Goal: Task Accomplishment & Management: Complete application form

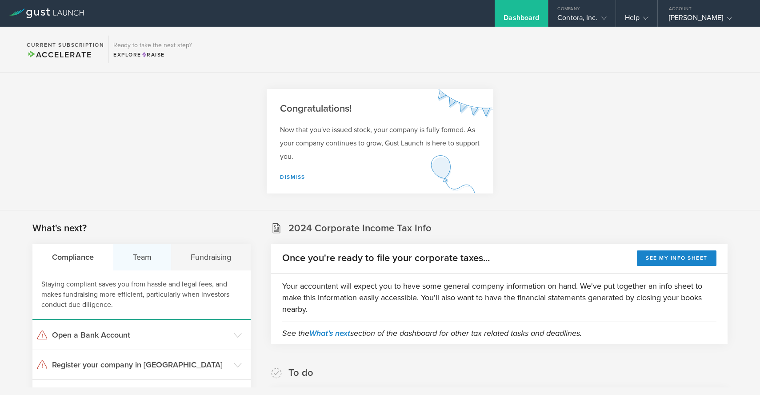
click at [137, 261] on div "Team" at bounding box center [142, 257] width 58 height 27
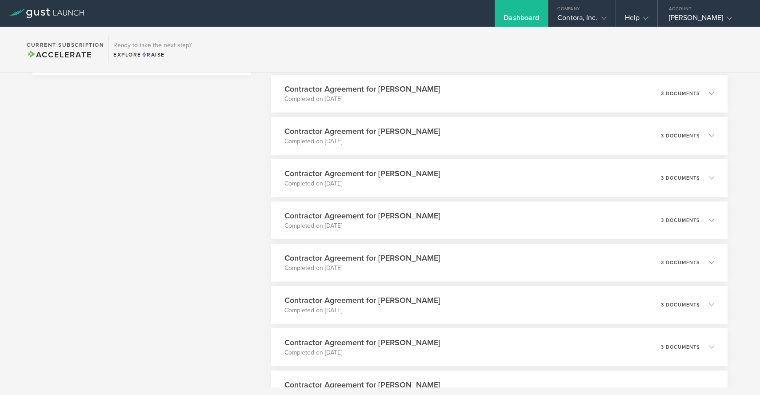
scroll to position [535, 0]
click at [660, 267] on div "Contractor Agreement for [PERSON_NAME] Completed on [DATE] 3 documents" at bounding box center [499, 263] width 466 height 39
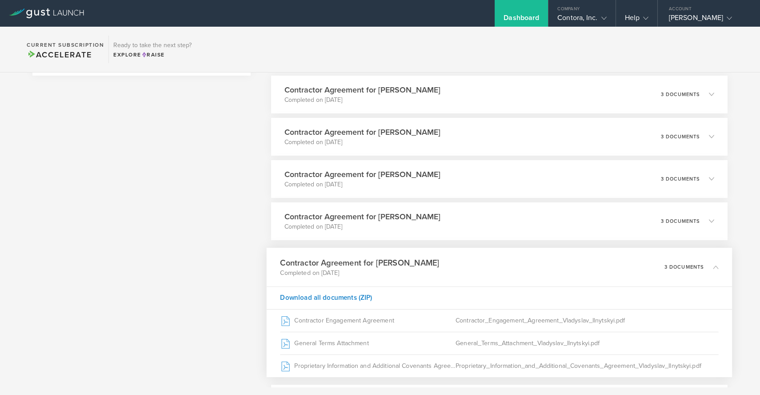
scroll to position [586, 0]
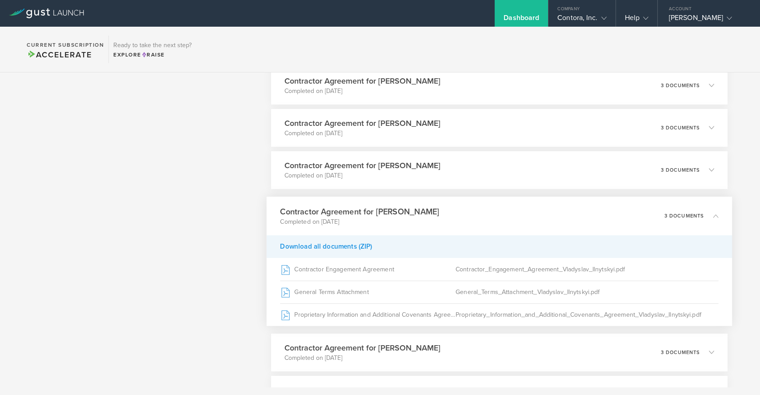
click at [358, 249] on div "Download all documents (ZIP)" at bounding box center [499, 246] width 466 height 23
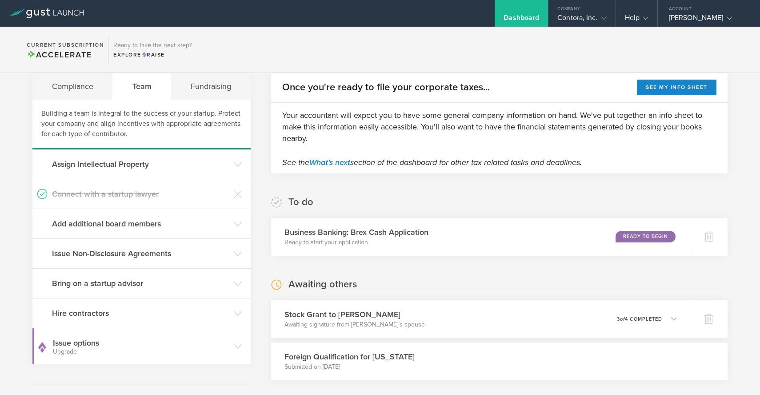
scroll to position [178, 0]
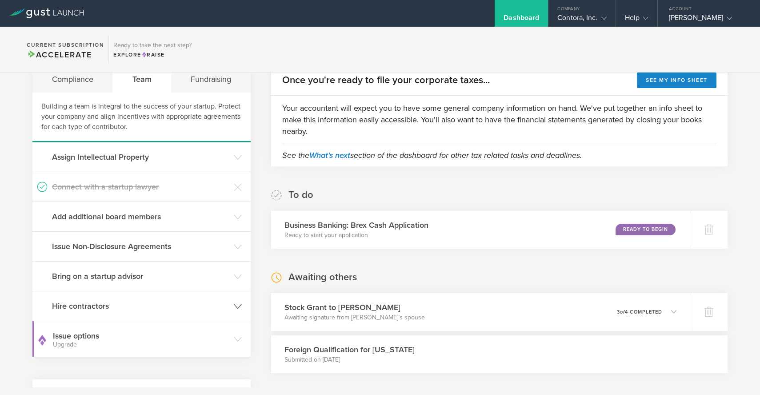
click at [128, 305] on h3 "Hire contractors" at bounding box center [140, 306] width 177 height 12
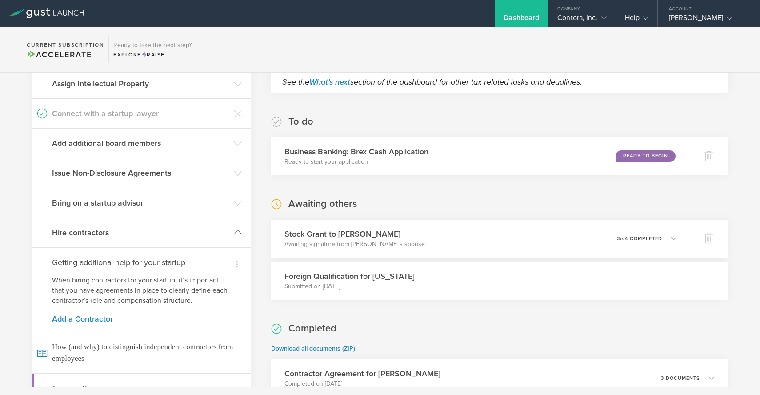
scroll to position [251, 0]
click at [98, 321] on link "Add a Contractor" at bounding box center [141, 319] width 179 height 8
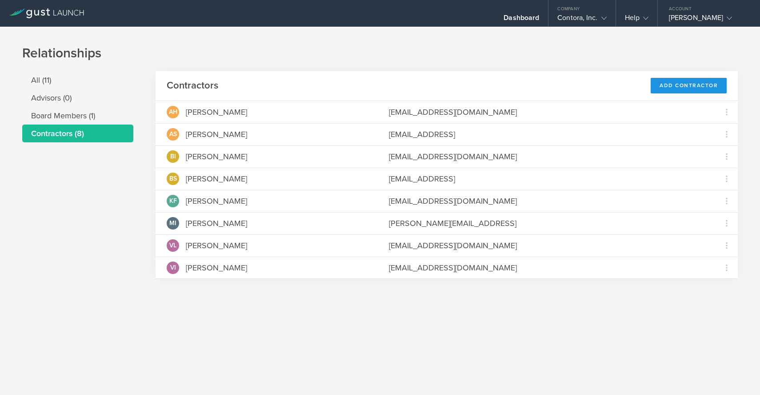
click at [676, 93] on div "Add Contractor" at bounding box center [689, 86] width 76 height 16
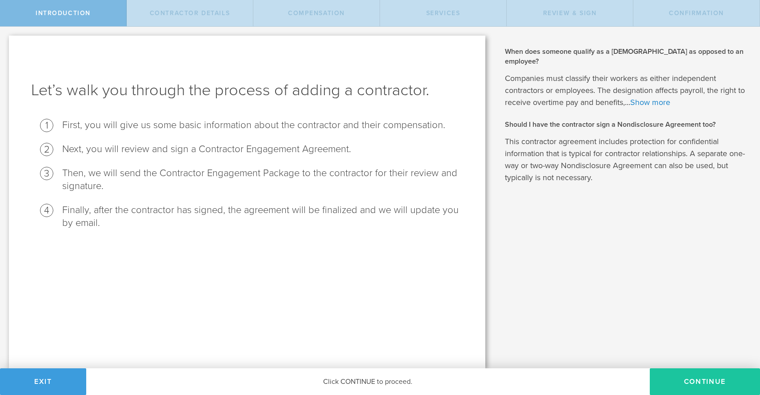
click at [698, 380] on button "Continue" at bounding box center [705, 381] width 110 height 27
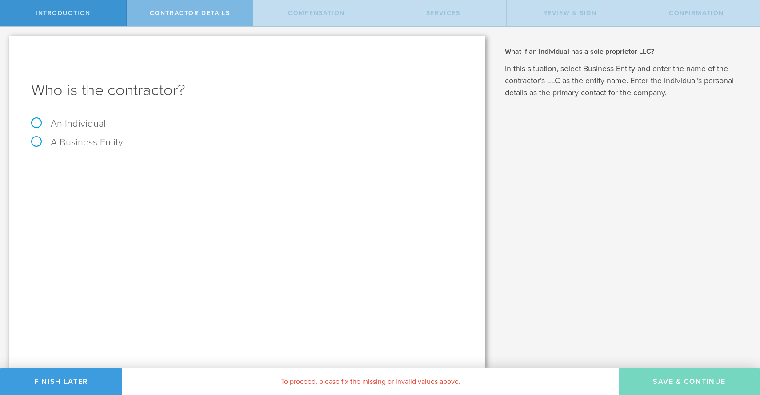
click at [78, 145] on label "A Business Entity" at bounding box center [77, 142] width 92 height 12
click at [6, 41] on input "A Business Entity" at bounding box center [3, 34] width 6 height 14
radio input "true"
click at [150, 168] on input "text" at bounding box center [280, 166] width 365 height 13
paste input "DENIS BRYKOV PR RAČUNARSKA REŠENJA I RAZVOJ SOFTVERA BF&I STUDIO BEOGRAD"
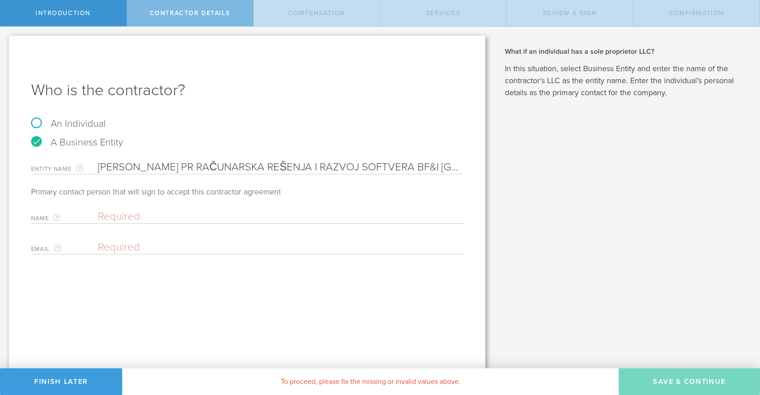
scroll to position [0, 58]
type input "DENIS BRYKOV PR RAČUNARSKA REŠENJA I RAZVOJ SOFTVERA BF&I STUDIO BEOGRAD"
click at [140, 219] on input "text" at bounding box center [278, 216] width 361 height 13
type input "В"
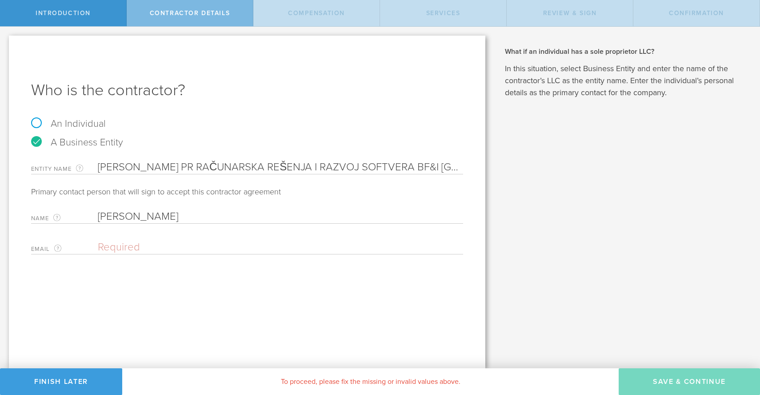
click at [109, 218] on input "Denis" at bounding box center [278, 216] width 361 height 13
paste input "Brykov"
type input "Denis Brykov"
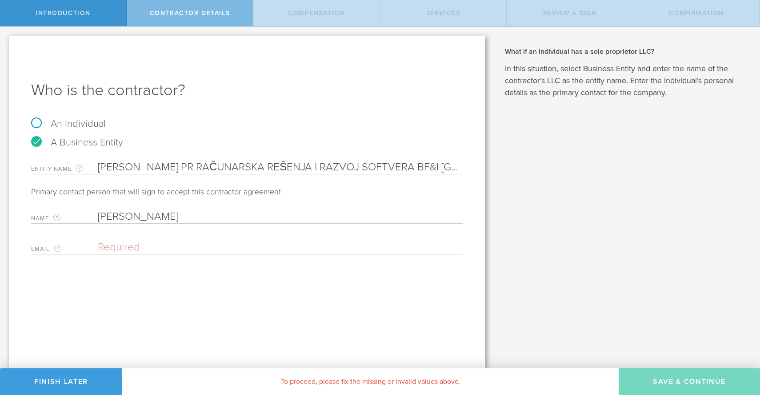
click at [172, 248] on input "email" at bounding box center [278, 247] width 361 height 13
paste input "jiablero@gmail.com"
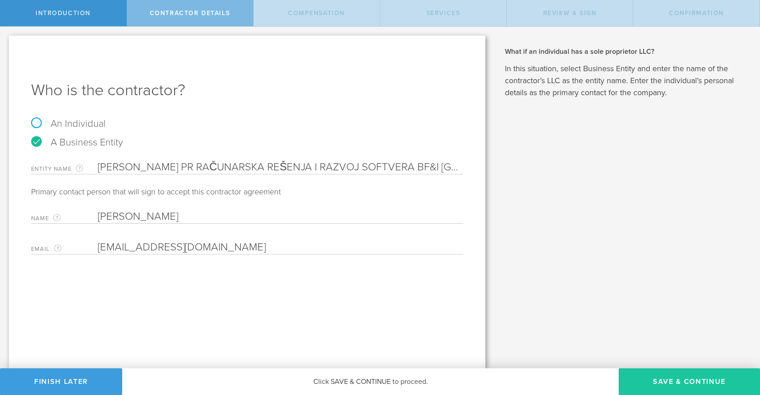
type input "jiablero@gmail.com"
click at [677, 382] on button "Save & Continue" at bounding box center [689, 381] width 141 height 27
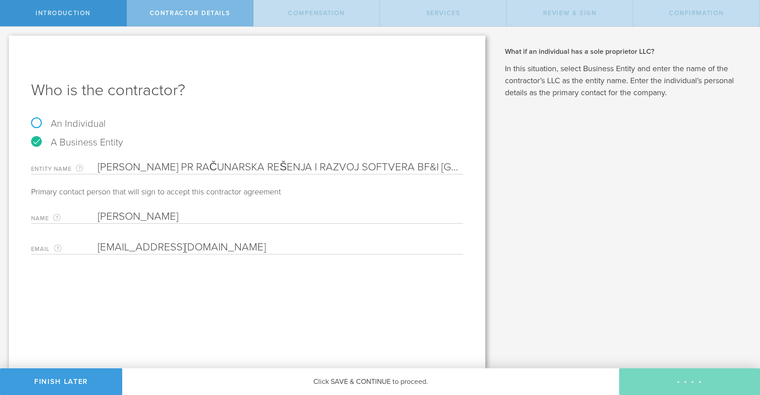
select select "none"
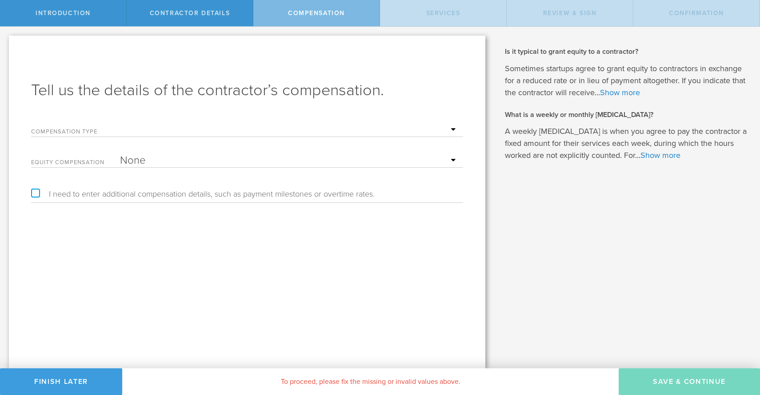
click at [185, 133] on select "Hourly Daily Weekly Retainer Monthly Retainer Project Flat Rate No cash compens…" at bounding box center [289, 129] width 339 height 13
select select "monthlyRetainer"
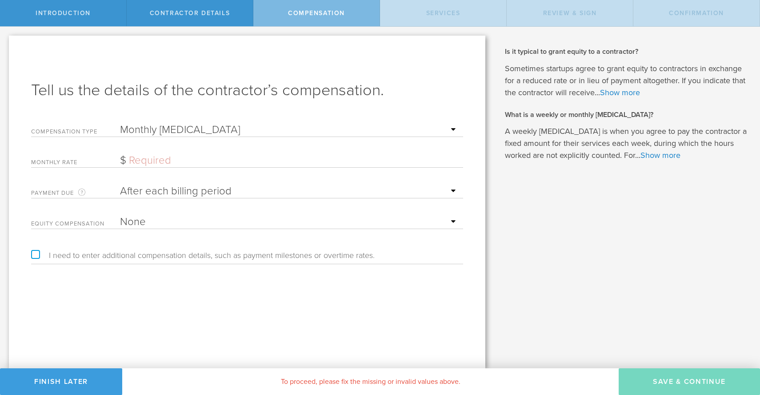
click at [185, 163] on input "text" at bounding box center [289, 160] width 339 height 13
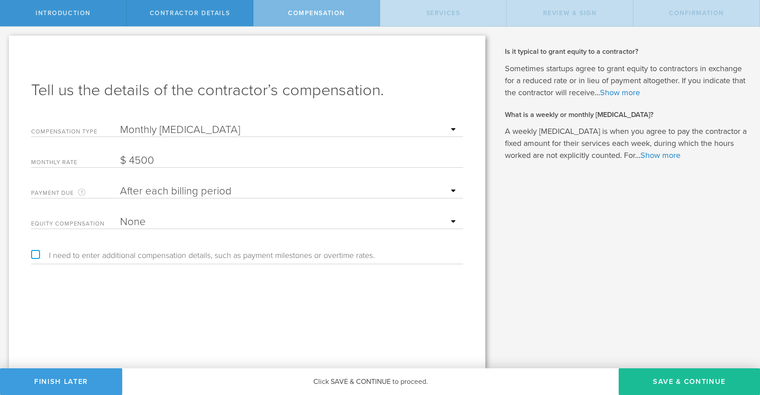
click at [219, 189] on select "After each billing period Before each billing period" at bounding box center [289, 190] width 339 height 13
type input "4,500"
click at [219, 187] on select "After each billing period Before each billing period" at bounding box center [289, 190] width 339 height 13
click at [35, 252] on label "I need to enter additional compensation details, such as payment milestones or …" at bounding box center [203, 255] width 344 height 8
click at [6, 41] on input "I need to enter additional compensation details, such as payment milestones or …" at bounding box center [3, 34] width 6 height 14
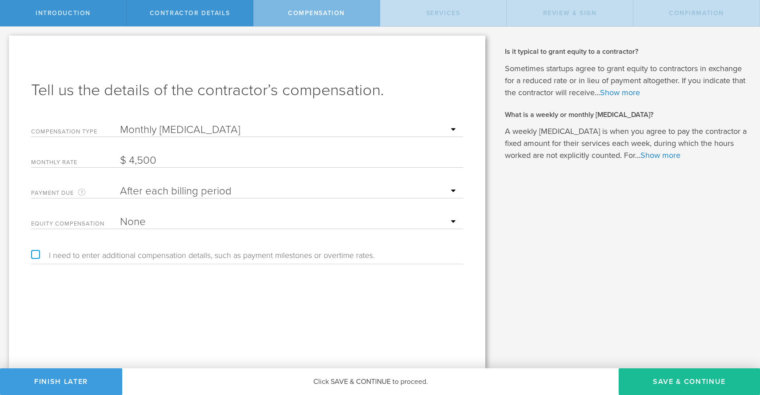
checkbox input "true"
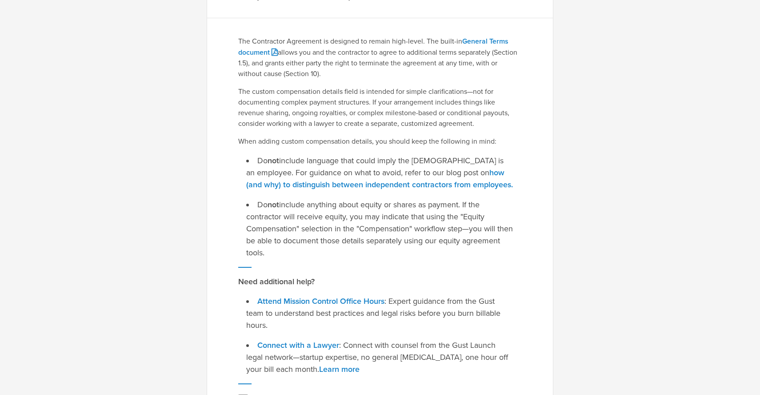
scroll to position [141, 0]
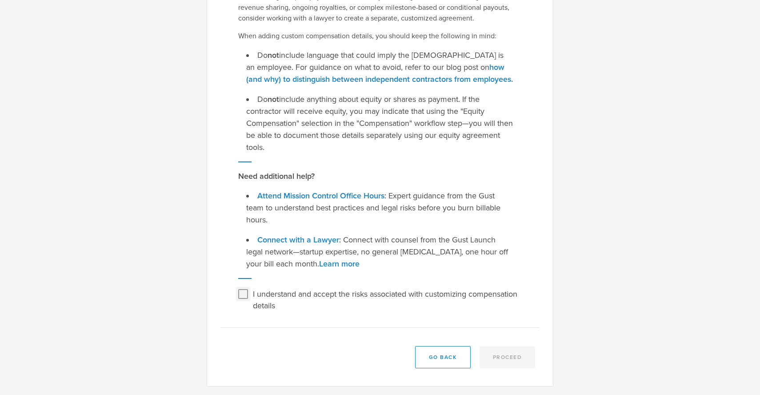
click at [243, 297] on input "I understand and accept the risks associated with customizing compensation deta…" at bounding box center [243, 294] width 14 height 14
checkbox input "true"
click at [501, 363] on button "Proceed" at bounding box center [508, 357] width 56 height 22
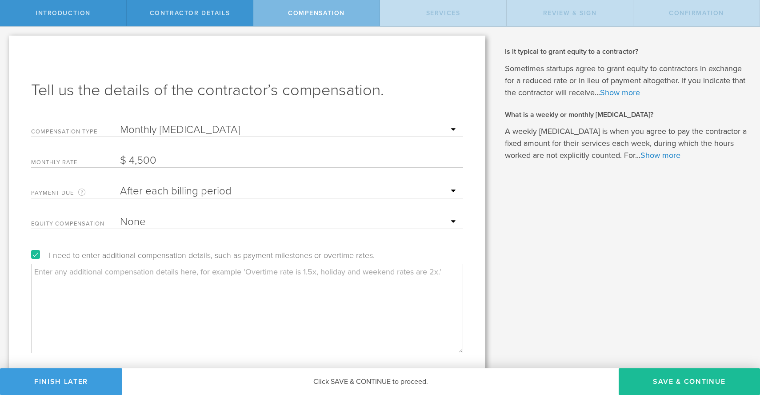
click at [271, 268] on textarea at bounding box center [247, 308] width 432 height 89
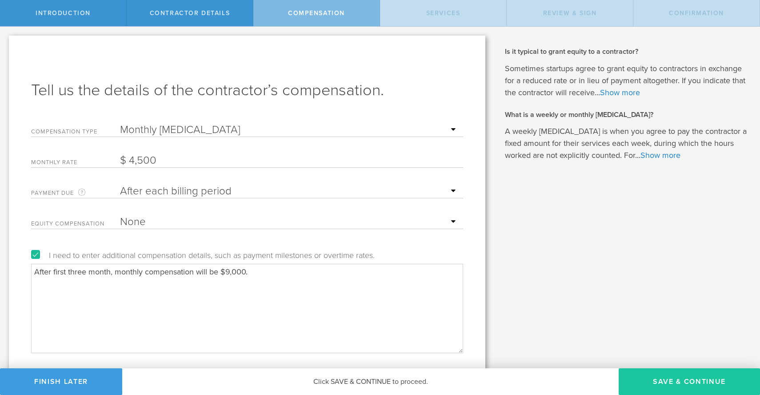
type textarea "After first three month, monthly compensation will be $9,000."
click at [660, 382] on button "Save & Continue" at bounding box center [689, 381] width 141 height 27
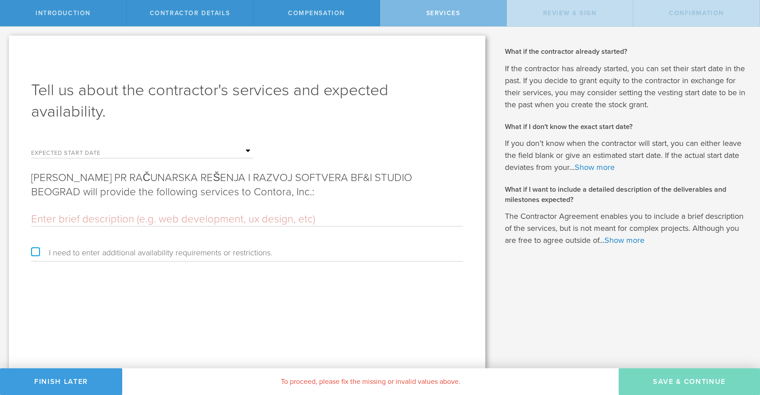
click at [312, 219] on input "text" at bounding box center [247, 219] width 432 height 13
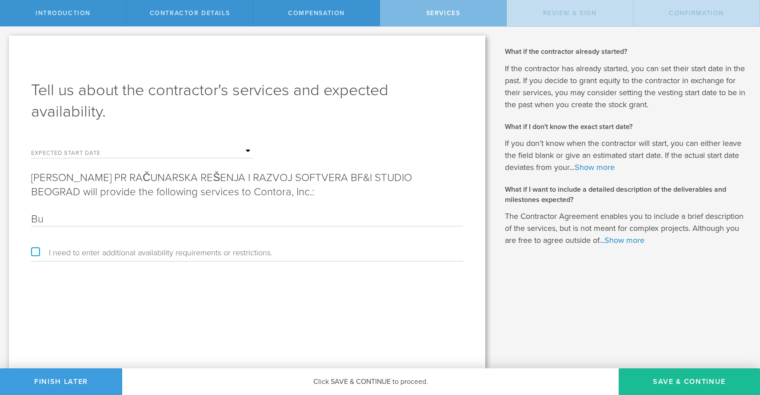
type input "B"
type input "Software development"
click at [682, 380] on button "Save & Continue" at bounding box center [689, 381] width 141 height 27
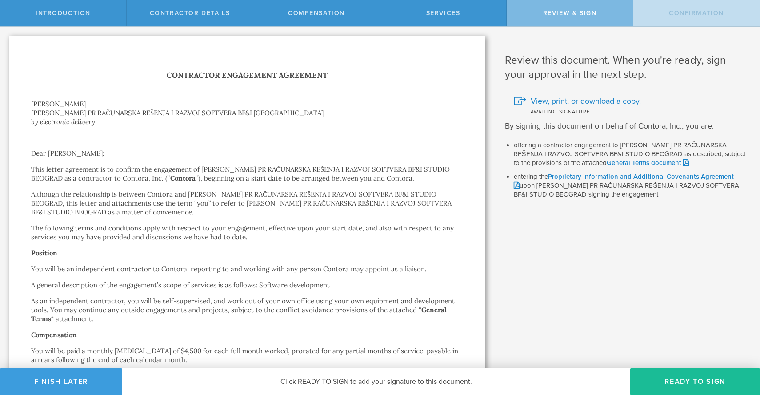
click at [682, 380] on button "Ready to Sign" at bounding box center [695, 381] width 130 height 27
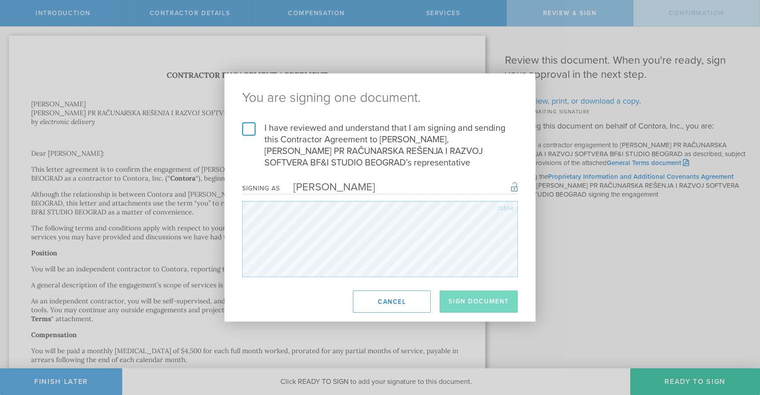
click at [250, 127] on label "I have reviewed and understand that I am signing and sending this Contractor Ag…" at bounding box center [380, 145] width 276 height 46
click at [0, 0] on input "I have reviewed and understand that I am signing and sending this Contractor Ag…" at bounding box center [0, 0] width 0 height 0
click at [475, 298] on button "Sign Document" at bounding box center [479, 301] width 78 height 22
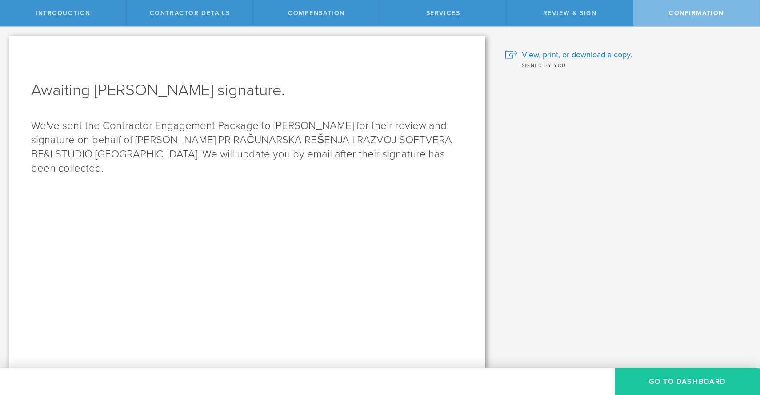
click at [651, 384] on button "Go To Dashboard" at bounding box center [687, 381] width 145 height 27
